Goal: Find specific page/section: Find specific page/section

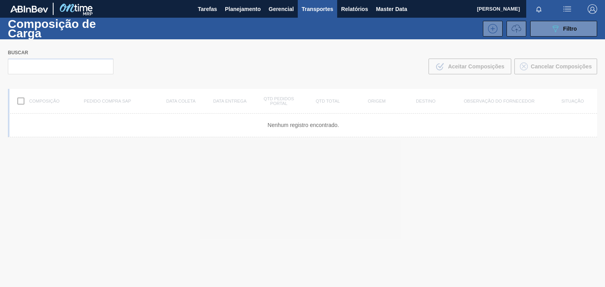
click at [592, 8] on img "button" at bounding box center [592, 8] width 9 height 9
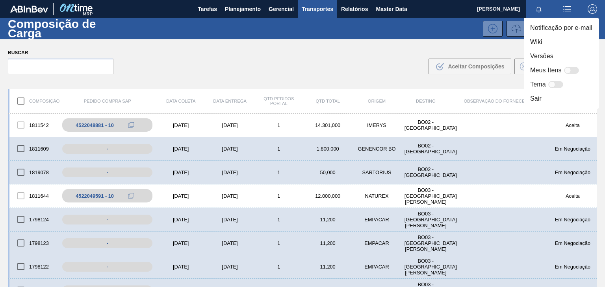
click at [285, 87] on div at bounding box center [302, 143] width 605 height 287
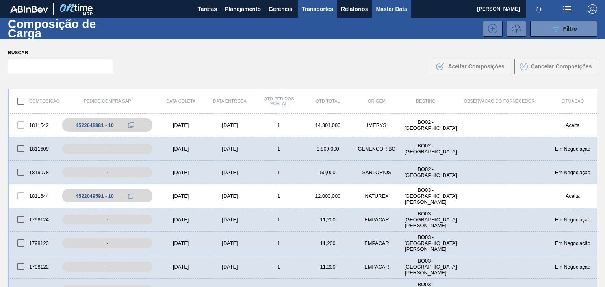
click at [397, 15] on button "Master Data" at bounding box center [391, 9] width 39 height 18
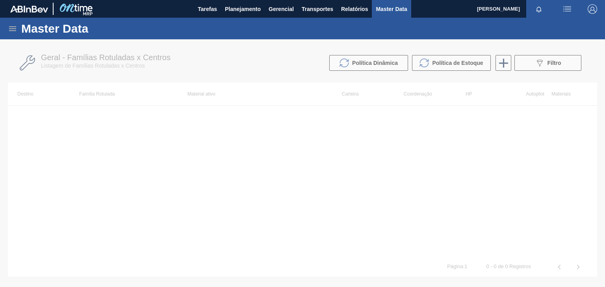
click at [18, 35] on div "Master Data" at bounding box center [302, 29] width 605 height 22
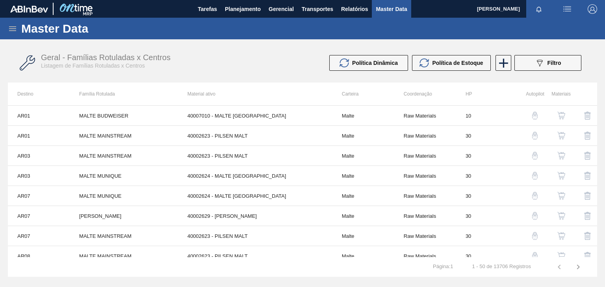
click at [14, 29] on icon at bounding box center [12, 28] width 9 height 9
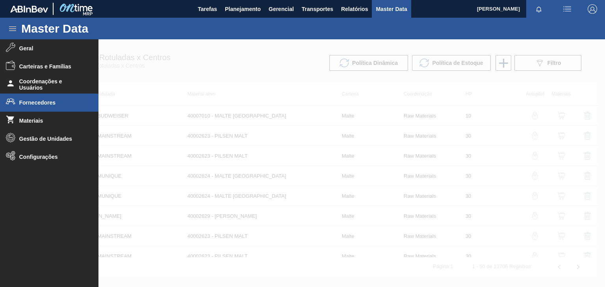
click at [59, 108] on li "Fornecedores" at bounding box center [49, 103] width 98 height 18
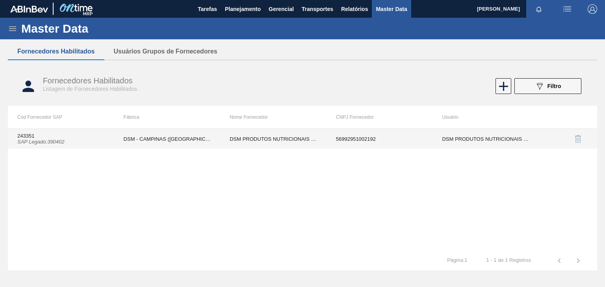
click at [132, 134] on td "DSM - CAMPINAS (SP)" at bounding box center [167, 139] width 106 height 20
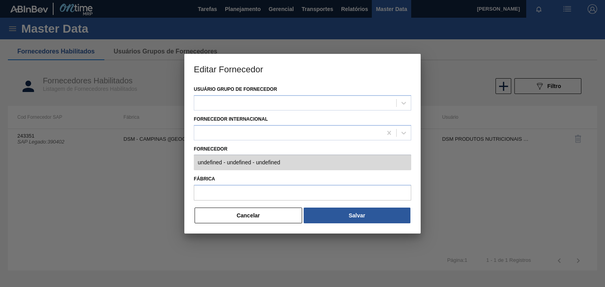
type input "243351 (SAP Legado: 390402) - DSM PRODUTOS NUTRICIONAIS BRASIL S - 569929510021…"
type input "DSM - CAMPINAS (SP)"
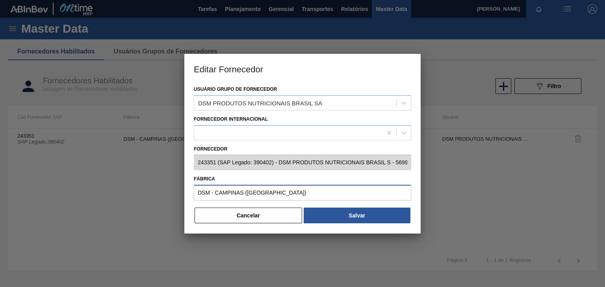
click at [375, 188] on input "DSM - CAMPINAS (SP)" at bounding box center [302, 193] width 217 height 16
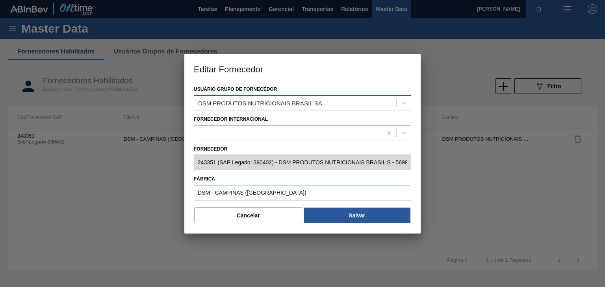
click at [362, 104] on div "DSM PRODUTOS NUTRICIONAIS BRASIL SA" at bounding box center [295, 102] width 202 height 11
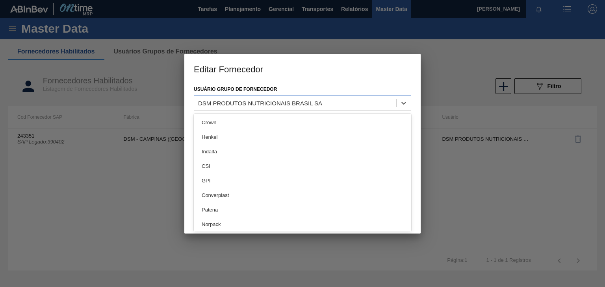
click at [467, 158] on div at bounding box center [302, 143] width 605 height 287
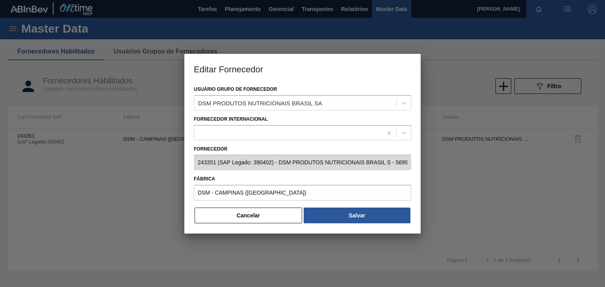
click at [528, 197] on div at bounding box center [302, 143] width 605 height 287
click at [285, 210] on button "Cancelar" at bounding box center [249, 216] width 108 height 16
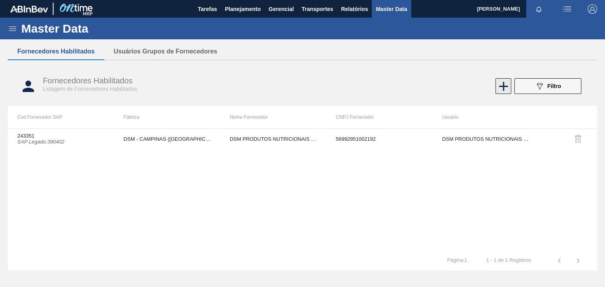
click at [500, 89] on icon at bounding box center [503, 86] width 15 height 15
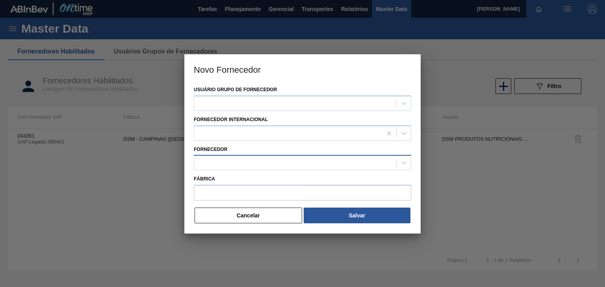
click at [396, 162] on span at bounding box center [396, 163] width 0 height 8
click at [403, 163] on icon at bounding box center [403, 163] width 5 height 3
click at [358, 100] on div at bounding box center [295, 103] width 202 height 11
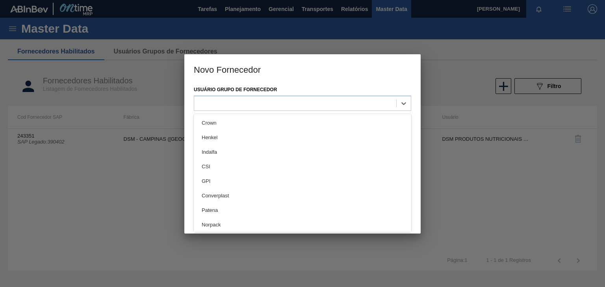
click at [482, 197] on div at bounding box center [302, 143] width 605 height 287
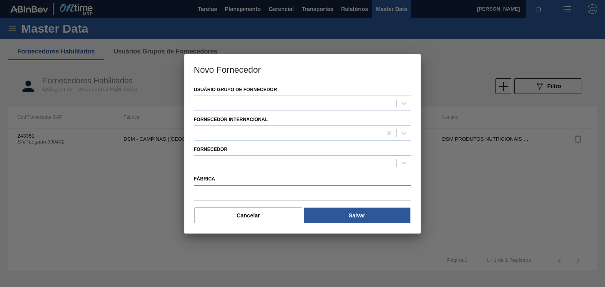
click at [297, 193] on input "Fábrica" at bounding box center [302, 193] width 217 height 16
click at [433, 211] on div at bounding box center [302, 143] width 605 height 287
click at [402, 167] on div at bounding box center [404, 163] width 14 height 14
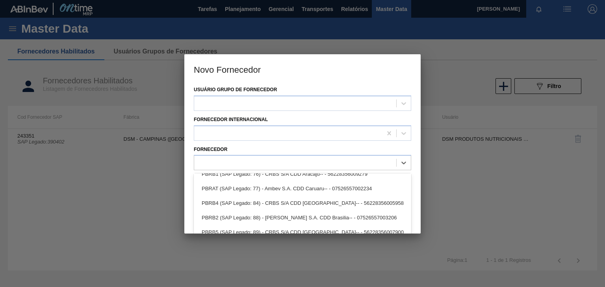
scroll to position [670, 0]
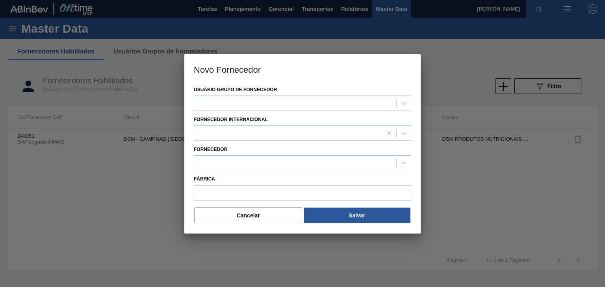
click at [520, 194] on div at bounding box center [302, 143] width 605 height 287
click at [274, 211] on button "Cancelar" at bounding box center [249, 216] width 108 height 16
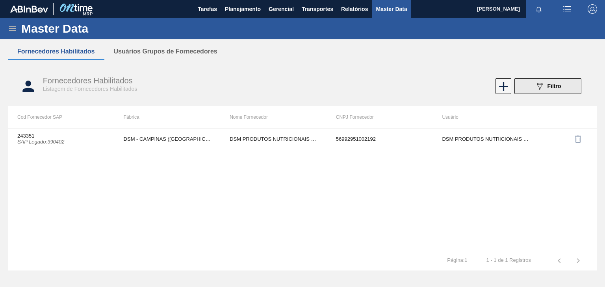
click at [526, 87] on button "089F7B8B-B2A5-4AFE-B5C0-19BA573D28AC Filtro" at bounding box center [547, 86] width 67 height 16
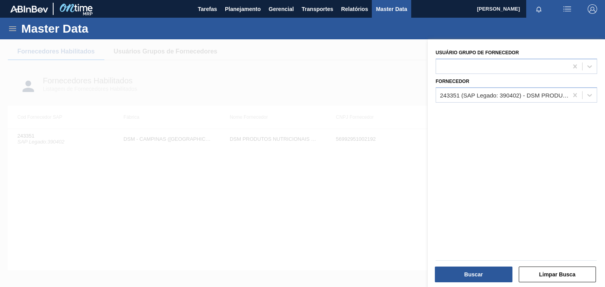
click at [377, 201] on div at bounding box center [302, 182] width 605 height 287
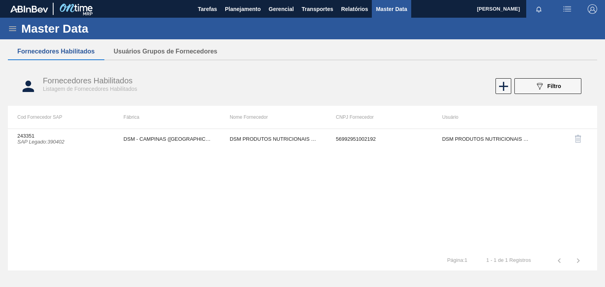
click at [372, 136] on td "56992951002192" at bounding box center [379, 139] width 106 height 20
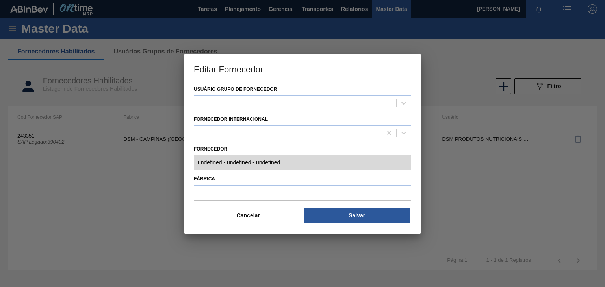
type input "243351 (SAP Legado: 390402) - DSM PRODUTOS NUTRICIONAIS BRASIL S - 569929510021…"
type input "DSM - CAMPINAS (SP)"
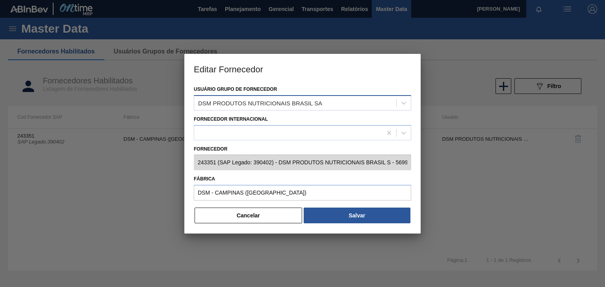
click at [332, 108] on div "DSM PRODUTOS NUTRICIONAIS BRASIL SA" at bounding box center [295, 102] width 202 height 11
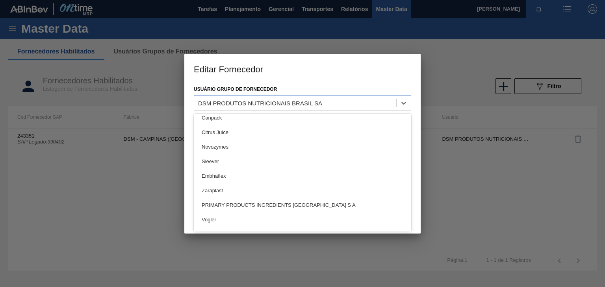
scroll to position [512, 0]
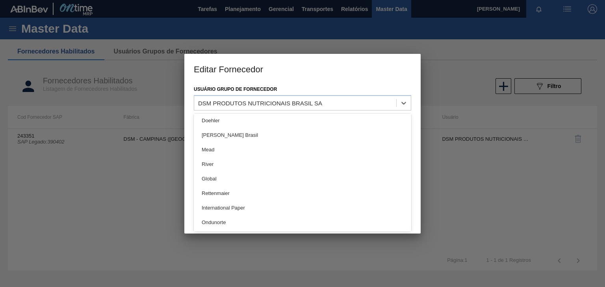
click at [101, 216] on div at bounding box center [302, 143] width 605 height 287
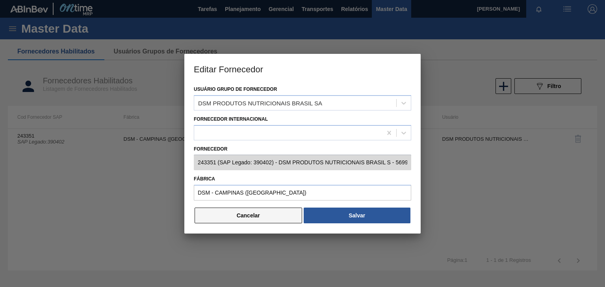
click at [232, 216] on button "Cancelar" at bounding box center [249, 216] width 108 height 16
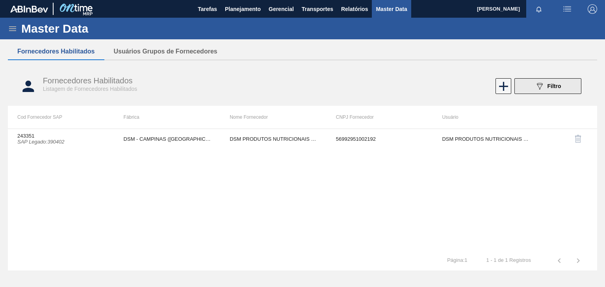
click at [550, 91] on div "089F7B8B-B2A5-4AFE-B5C0-19BA573D28AC Filtro" at bounding box center [548, 86] width 26 height 9
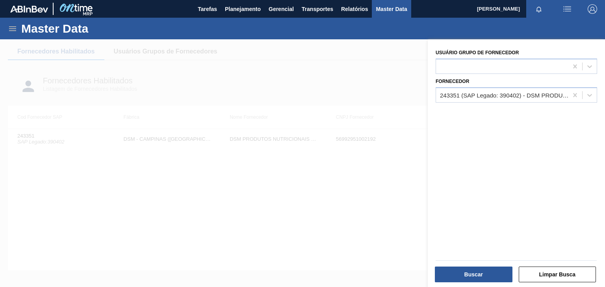
click at [490, 75] on div "Fornecedor 243351 (SAP Legado: 390402) - DSM PRODUTOS NUTRICIONAIS BRASIL S" at bounding box center [516, 88] width 168 height 29
click at [488, 71] on div at bounding box center [502, 66] width 132 height 11
type Fornecedor "dms"
click at [530, 140] on div "Usuário Grupo de Fornecedor Fornecedor 243351 (SAP Legado: 390402) - DSM PRODUT…" at bounding box center [516, 164] width 177 height 250
click at [573, 64] on icon at bounding box center [575, 67] width 8 height 8
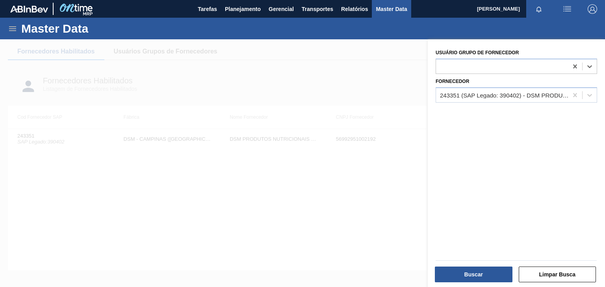
click at [361, 227] on div at bounding box center [302, 182] width 605 height 287
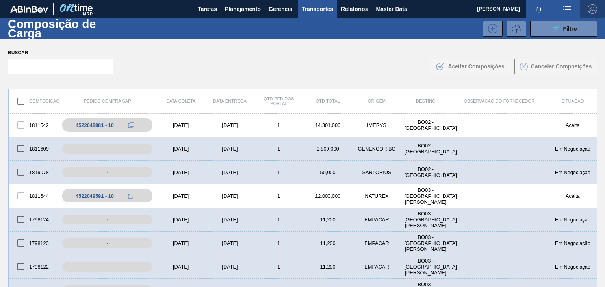
click at [585, 10] on span "button" at bounding box center [592, 8] width 19 height 9
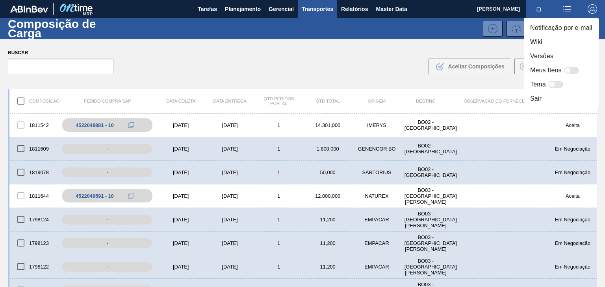
click at [539, 95] on li "Sair" at bounding box center [561, 99] width 75 height 14
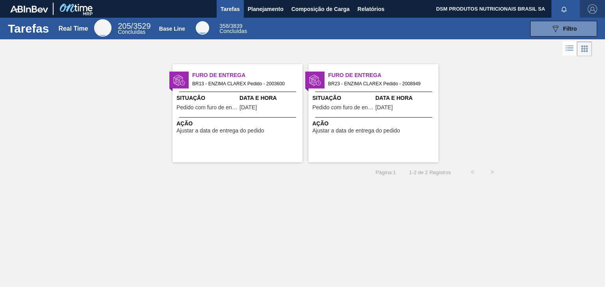
click at [591, 1] on button "button" at bounding box center [592, 9] width 25 height 18
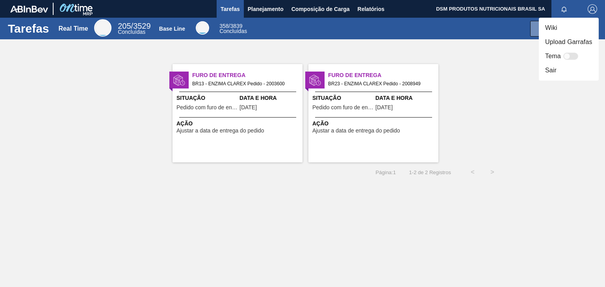
click at [557, 77] on li "Sair" at bounding box center [569, 70] width 60 height 14
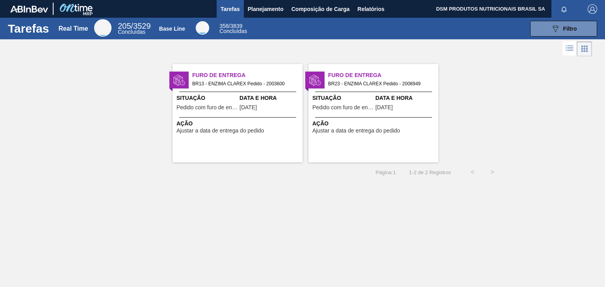
click at [232, 137] on div "Furo de Entrega BR13 - ENZIMA CLAREX Pedido - 2003600 Situação Pedido com furo …" at bounding box center [237, 113] width 130 height 98
click at [590, 8] on img "button" at bounding box center [592, 8] width 9 height 9
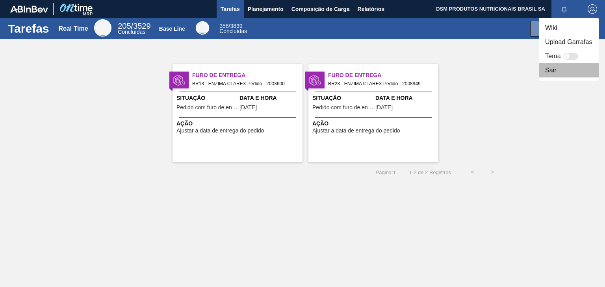
click at [553, 67] on li "Sair" at bounding box center [569, 70] width 60 height 14
